Goal: Find specific page/section: Find specific page/section

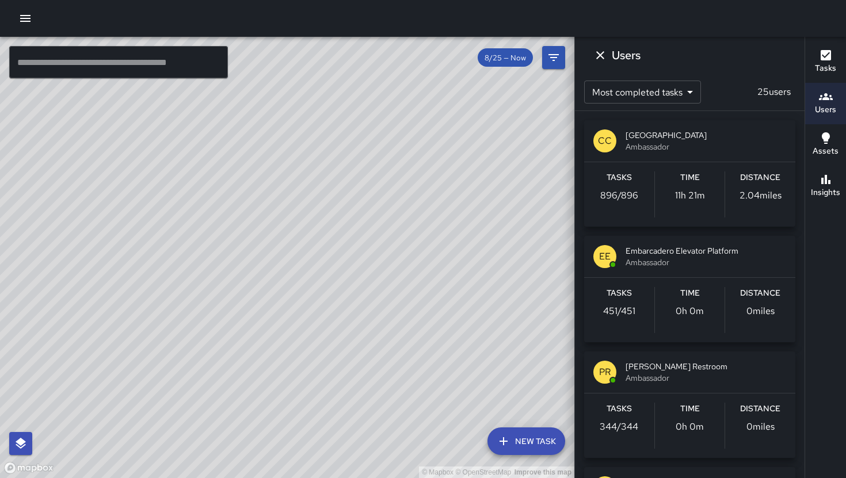
scroll to position [249, 0]
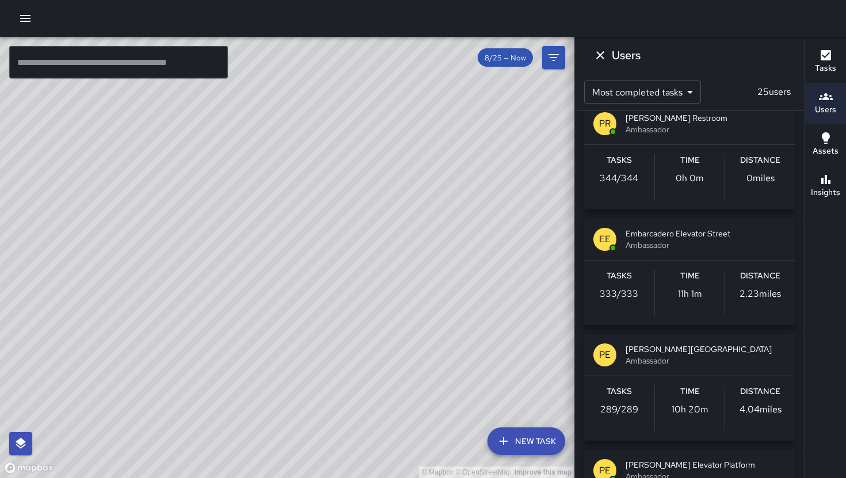
click at [831, 105] on h6 "Users" at bounding box center [825, 110] width 21 height 13
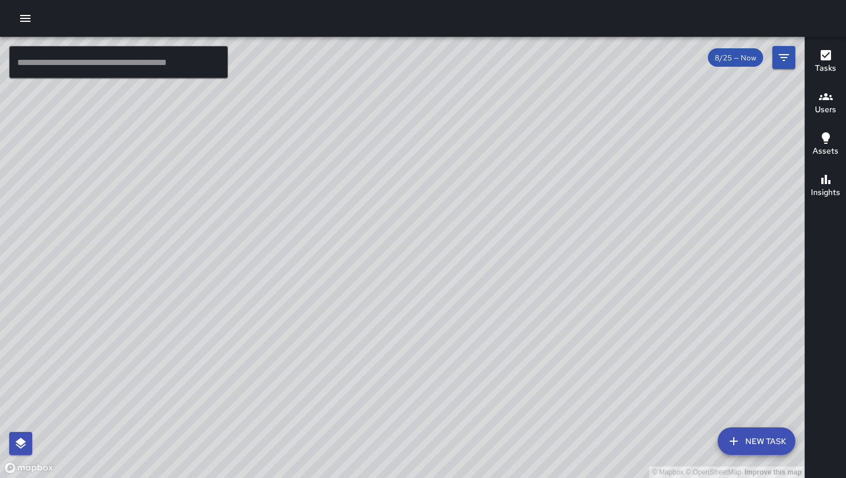
click at [825, 108] on h6 "Users" at bounding box center [825, 110] width 21 height 13
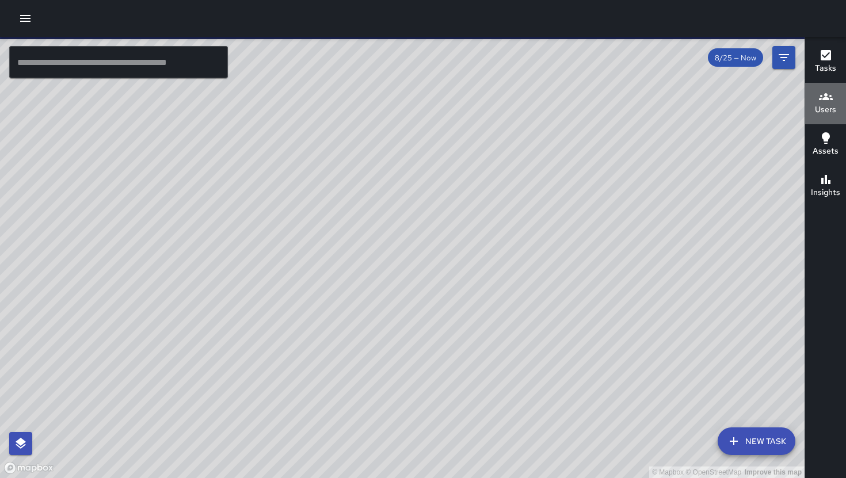
click at [824, 102] on icon "button" at bounding box center [826, 97] width 14 height 14
